Goal: Information Seeking & Learning: Learn about a topic

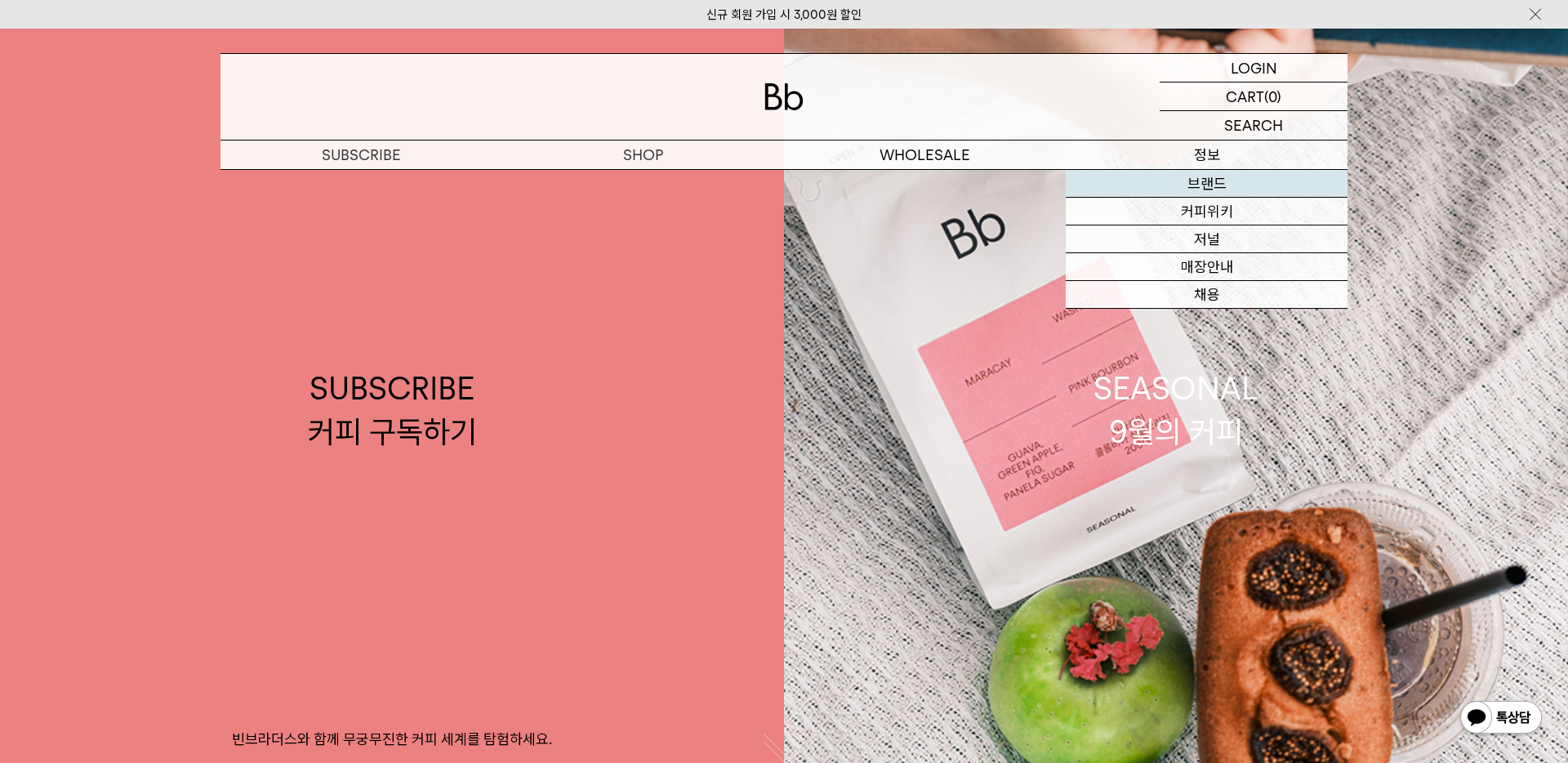
click at [1205, 187] on link "브랜드" at bounding box center [1207, 184] width 282 height 28
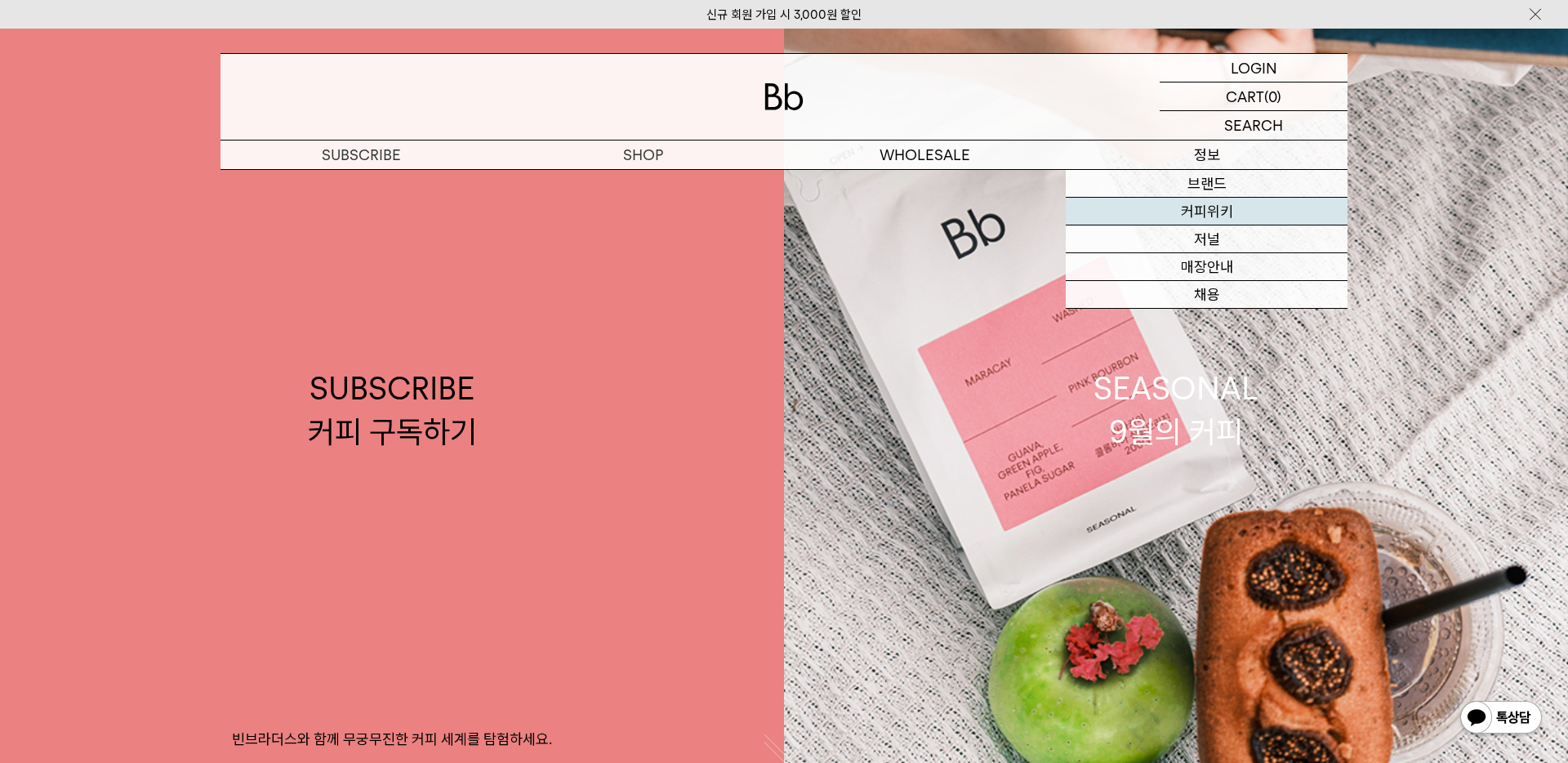
click at [1209, 221] on link "커피위키" at bounding box center [1207, 212] width 282 height 28
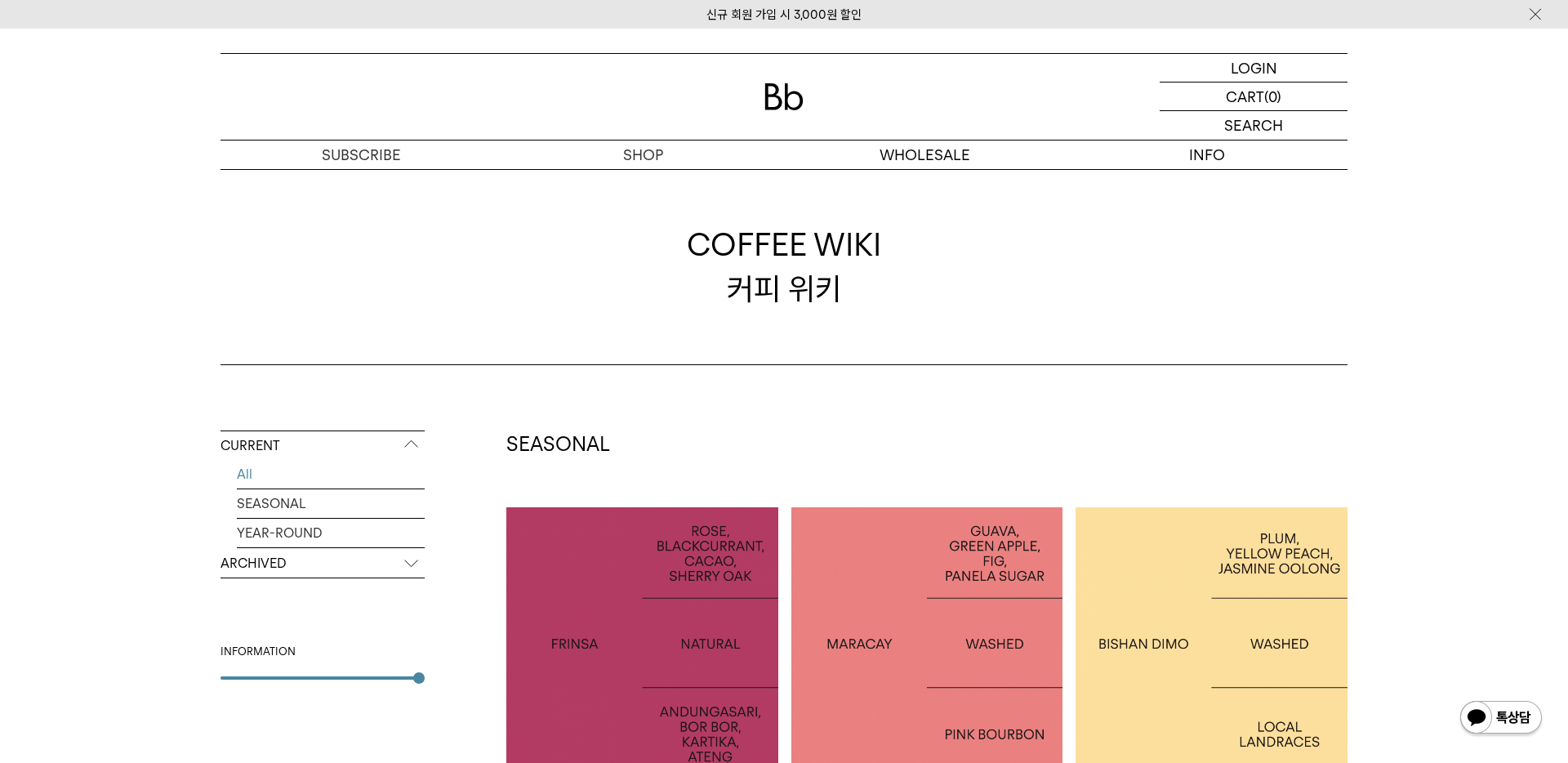
click at [403, 561] on p "ARCHIVED" at bounding box center [322, 563] width 205 height 29
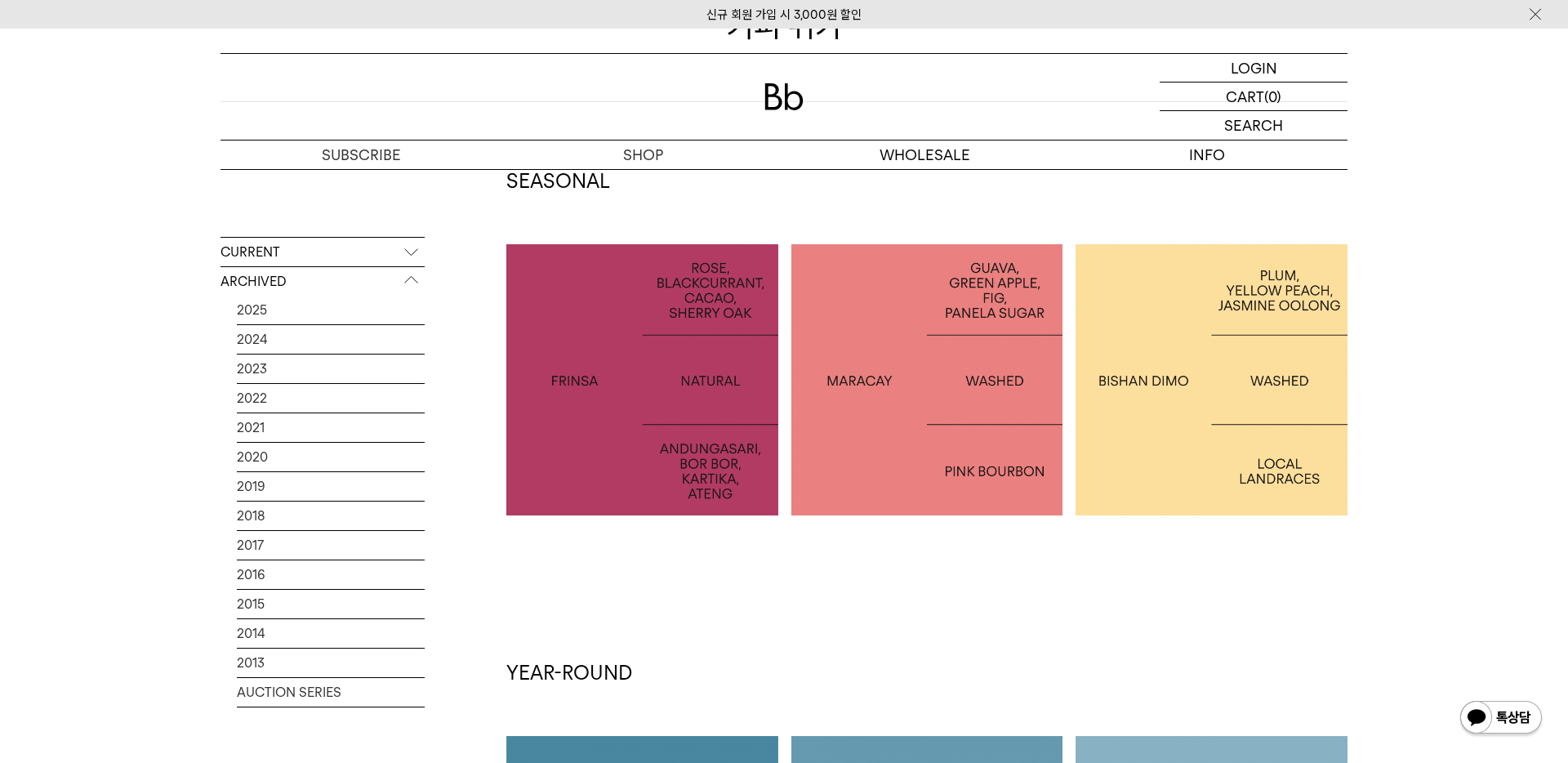
scroll to position [329, 0]
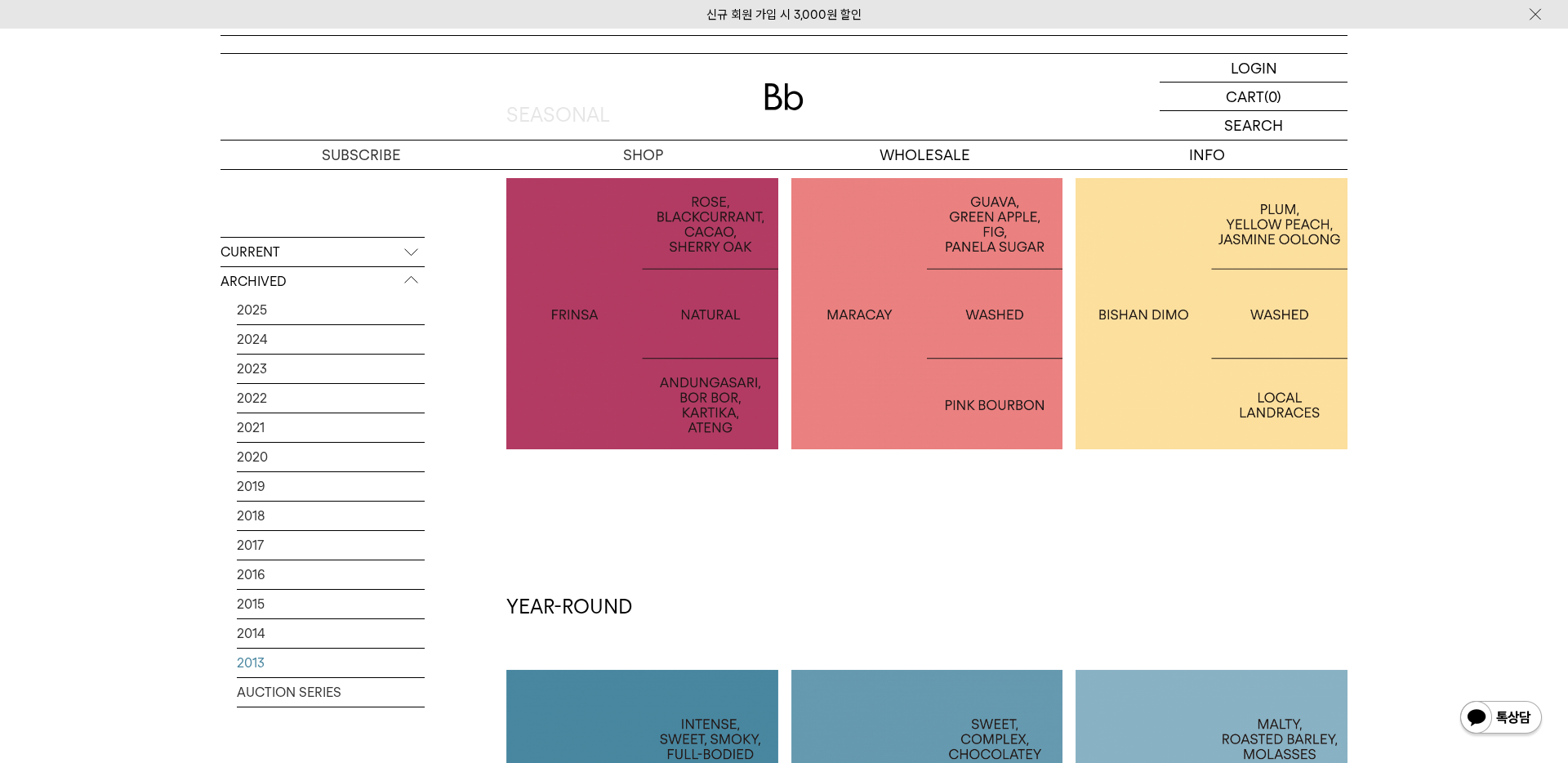
click at [264, 662] on link "2013" at bounding box center [331, 662] width 188 height 29
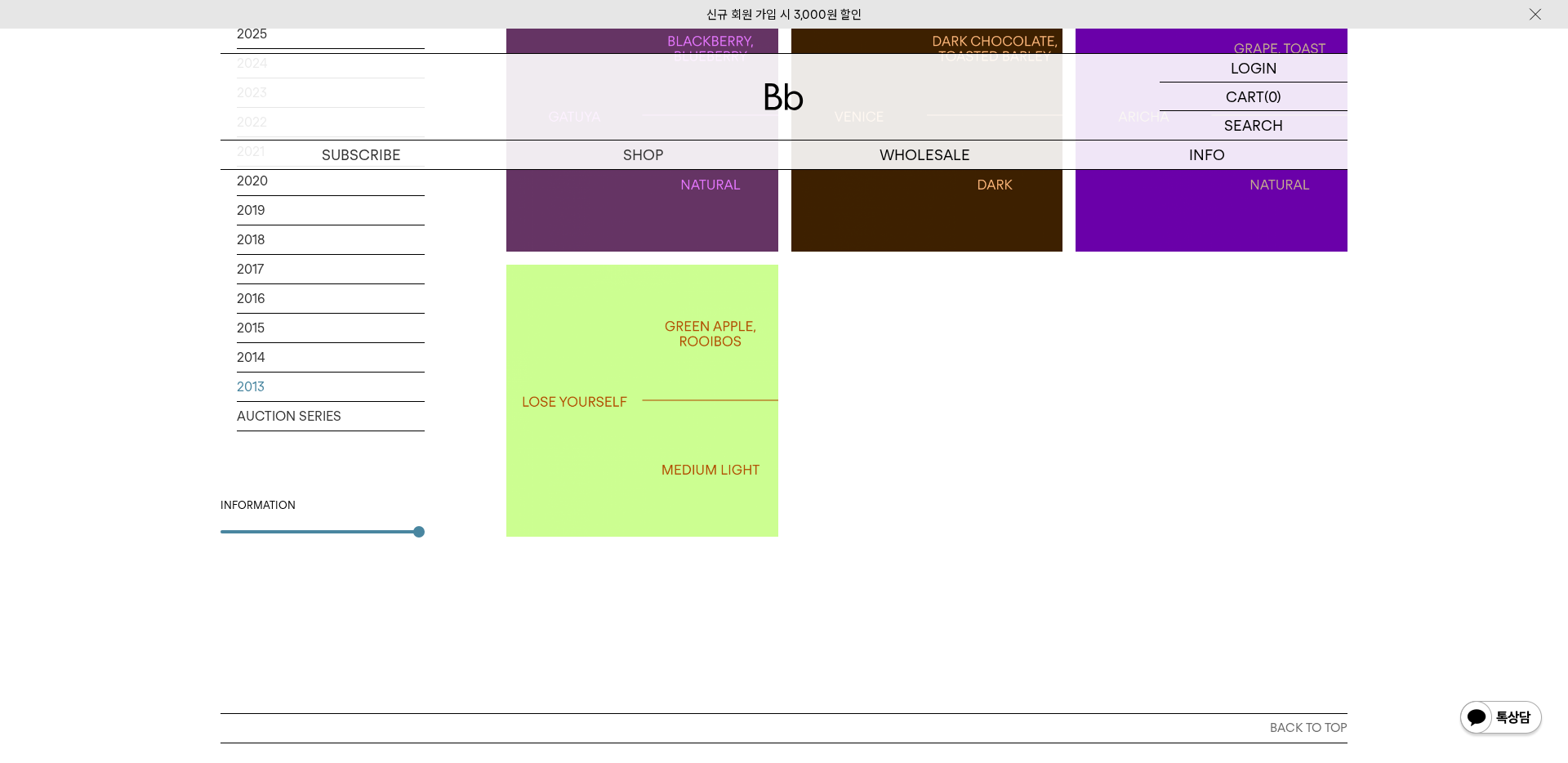
scroll to position [2403, 0]
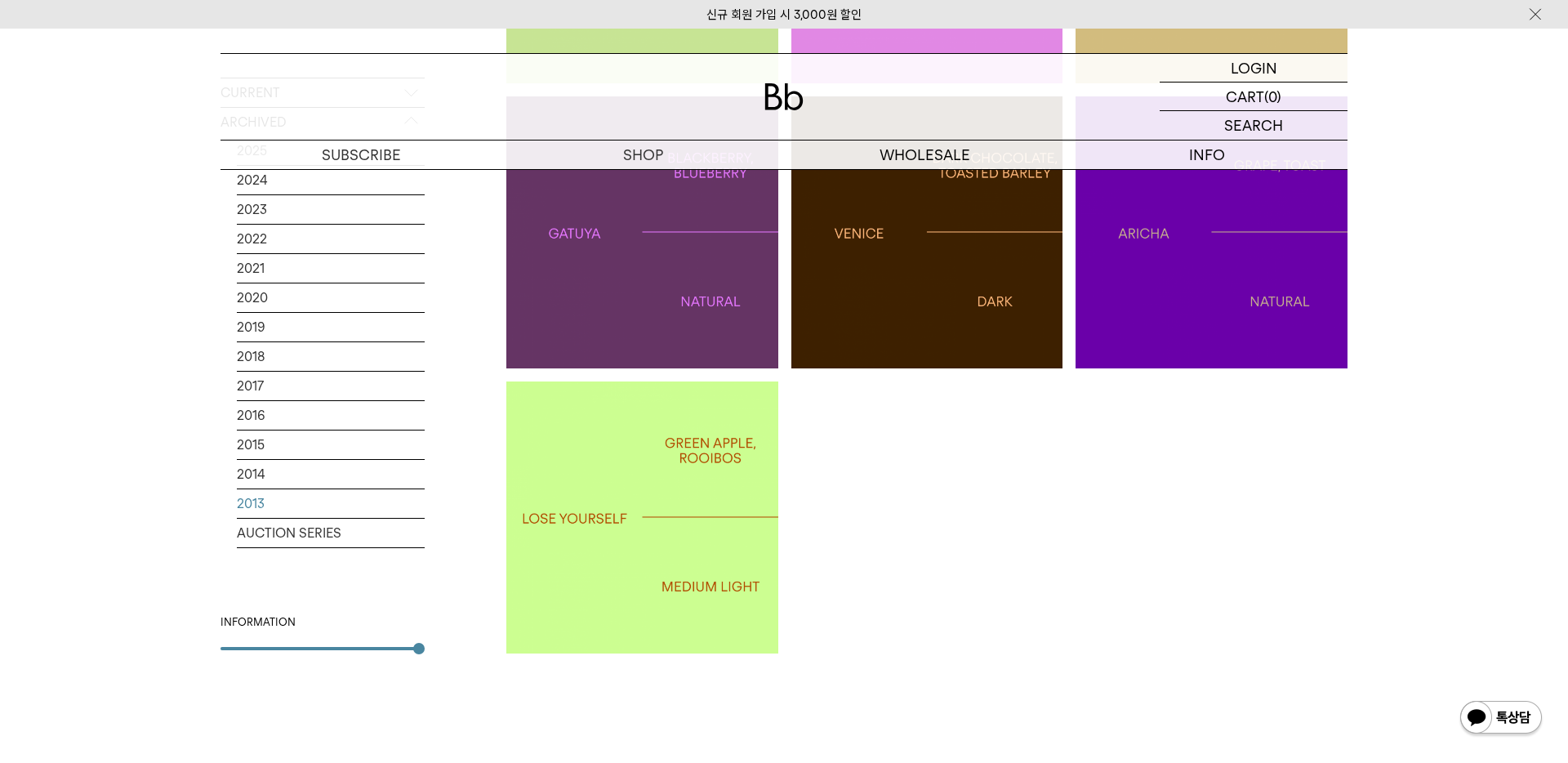
click at [698, 526] on p "LOSE YOURSELF" at bounding box center [642, 516] width 272 height 23
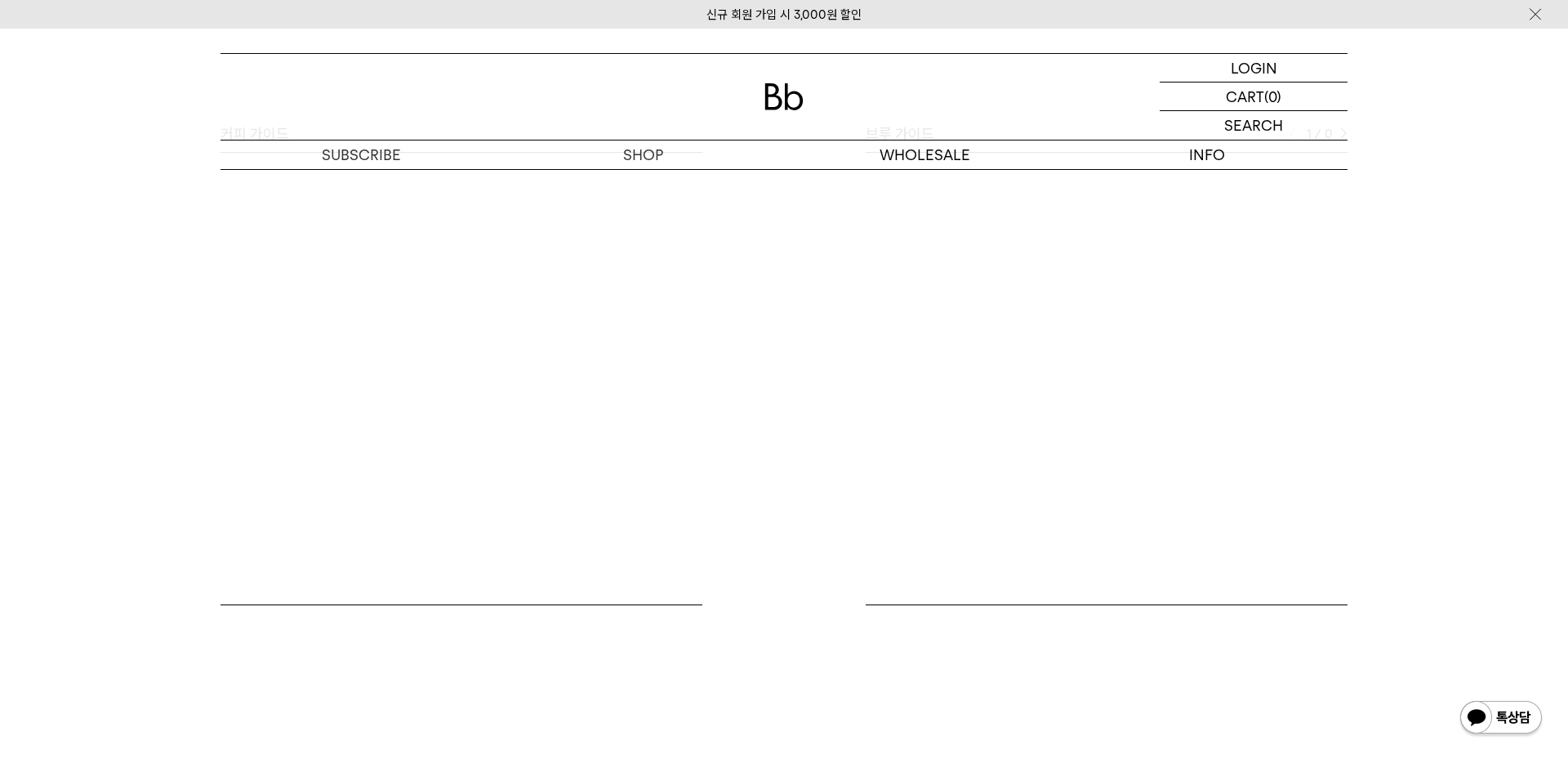
scroll to position [548, 0]
